Goal: Check status: Check status

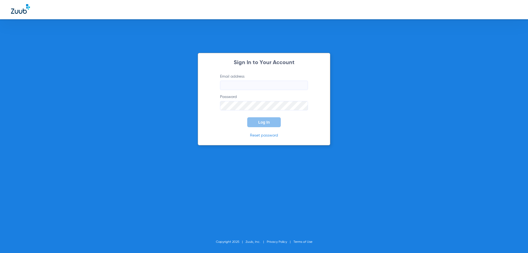
type input "[EMAIL_ADDRESS][DOMAIN_NAME]"
click at [269, 125] on button "Log In" at bounding box center [264, 122] width 34 height 10
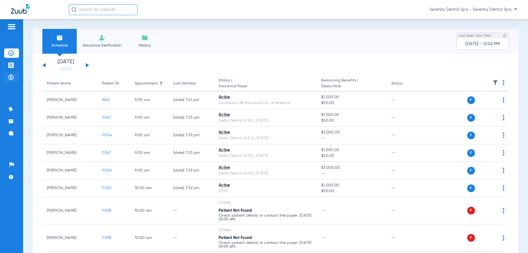
click at [9, 78] on img at bounding box center [11, 78] width 6 height 6
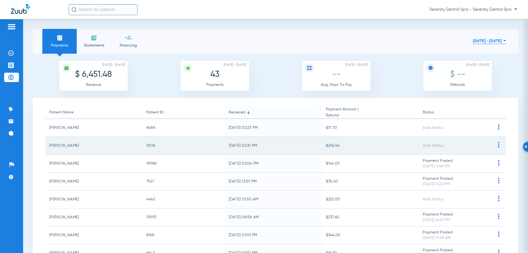
drag, startPoint x: 319, startPoint y: 143, endPoint x: 343, endPoint y: 146, distance: 24.1
click at [343, 146] on tr "[PERSON_NAME] 11016 [DATE] 02:21 PM $256.54 Add Status" at bounding box center [275, 146] width 461 height 18
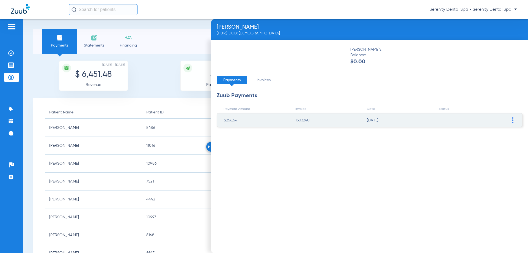
drag, startPoint x: 329, startPoint y: 143, endPoint x: 209, endPoint y: 148, distance: 120.1
click at [209, 148] on img at bounding box center [209, 146] width 2 height 3
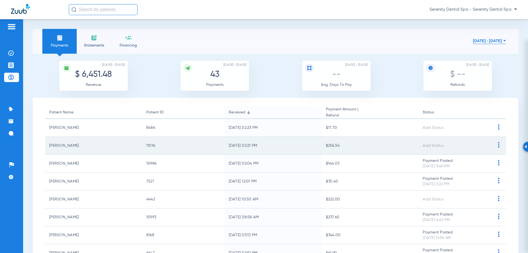
drag, startPoint x: 319, startPoint y: 148, endPoint x: 350, endPoint y: 145, distance: 30.9
click at [350, 145] on td "$256.54" at bounding box center [370, 146] width 97 height 18
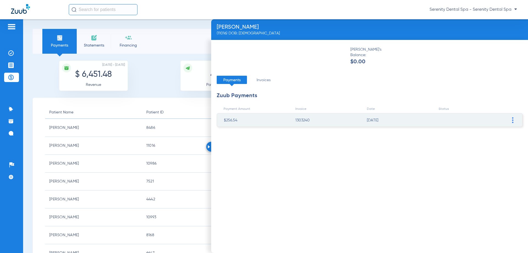
click at [210, 147] on div at bounding box center [211, 147] width 10 height 10
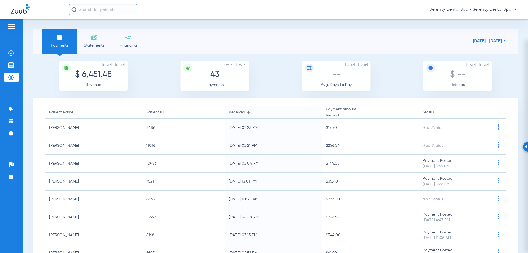
drag, startPoint x: 318, startPoint y: 144, endPoint x: 450, endPoint y: 149, distance: 131.9
click at [434, 146] on tr "[PERSON_NAME] 11016 [DATE] 02:21 PM $256.54 Add Status" at bounding box center [275, 146] width 461 height 18
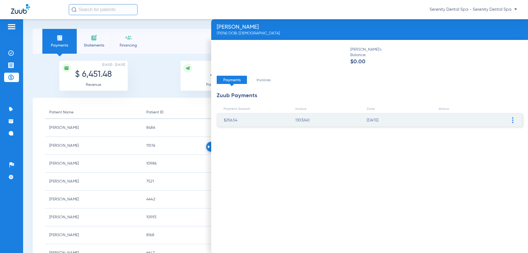
drag, startPoint x: 220, startPoint y: 116, endPoint x: 245, endPoint y: 116, distance: 25.1
click at [249, 115] on ul "$256.54 1303240 [DATE] Mark Payment Posted Refund" at bounding box center [370, 120] width 306 height 14
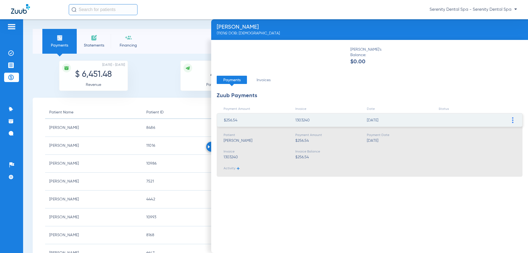
drag, startPoint x: 245, startPoint y: 116, endPoint x: 211, endPoint y: 108, distance: 34.9
drag, startPoint x: 225, startPoint y: 113, endPoint x: 296, endPoint y: 130, distance: 72.5
click at [296, 127] on div "$256.54 1303240 [DATE] Mark Payment Posted Refund Patient [PERSON_NAME] Payment…" at bounding box center [370, 145] width 306 height 64
drag, startPoint x: 294, startPoint y: 134, endPoint x: 321, endPoint y: 140, distance: 27.3
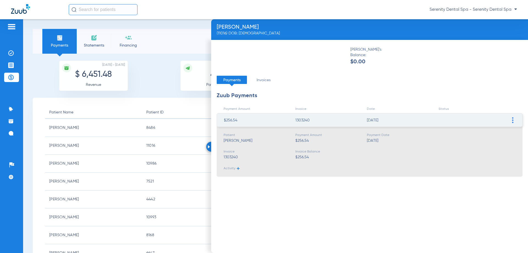
click at [321, 140] on div "Patient [PERSON_NAME] Payment Amount $256.54 Payment Date [DATE] Invoice 130324…" at bounding box center [370, 150] width 306 height 51
copy div "$256.54"
click at [208, 146] on img at bounding box center [209, 146] width 2 height 3
